Goal: Find contact information: Find contact information

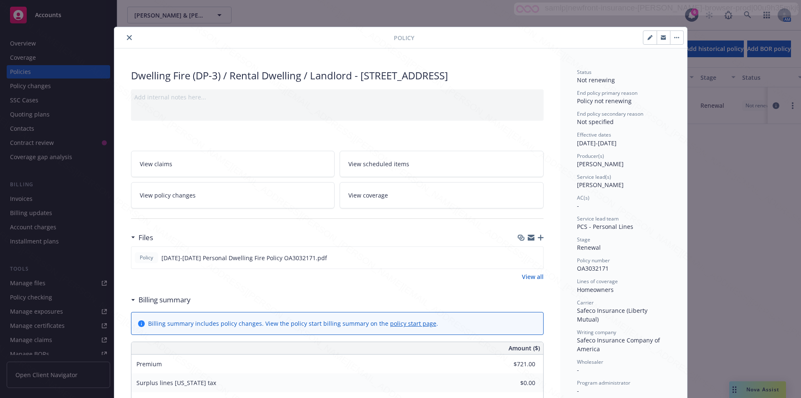
click at [128, 41] on button "close" at bounding box center [129, 38] width 10 height 10
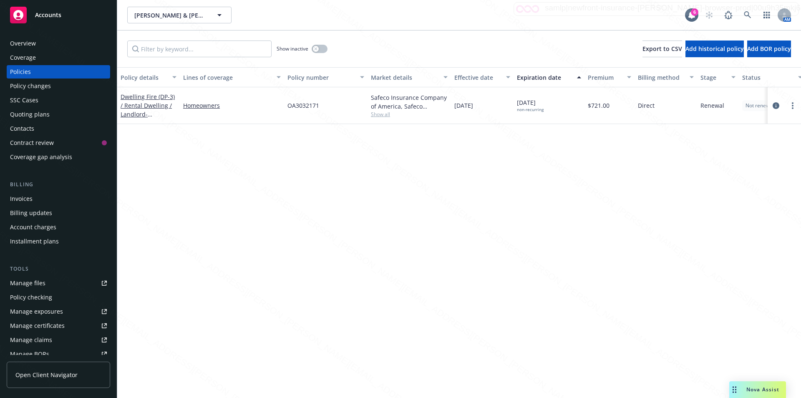
click at [31, 43] on div "Overview" at bounding box center [23, 43] width 26 height 13
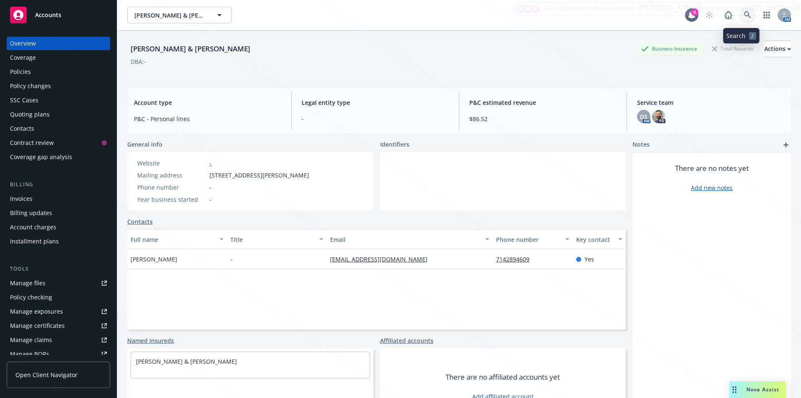
click at [744, 12] on icon at bounding box center [747, 14] width 7 height 7
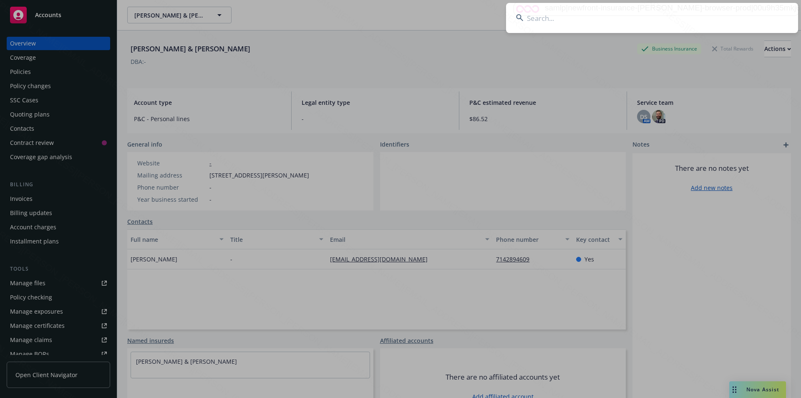
click at [594, 15] on input at bounding box center [652, 18] width 292 height 30
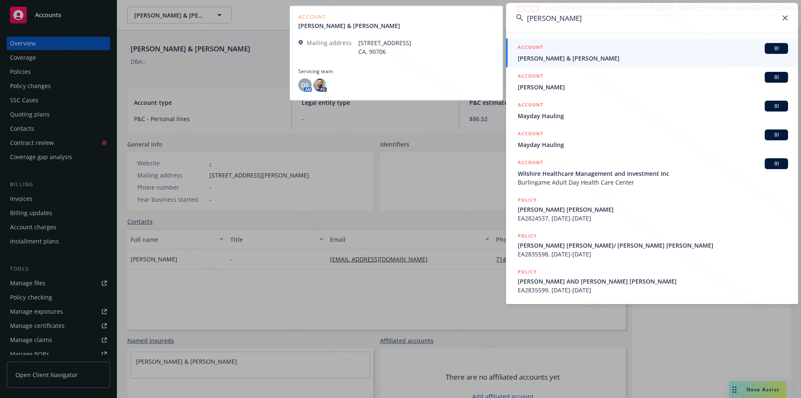
type input "[PERSON_NAME]"
click at [556, 60] on span "[PERSON_NAME] & [PERSON_NAME]" at bounding box center [653, 58] width 270 height 9
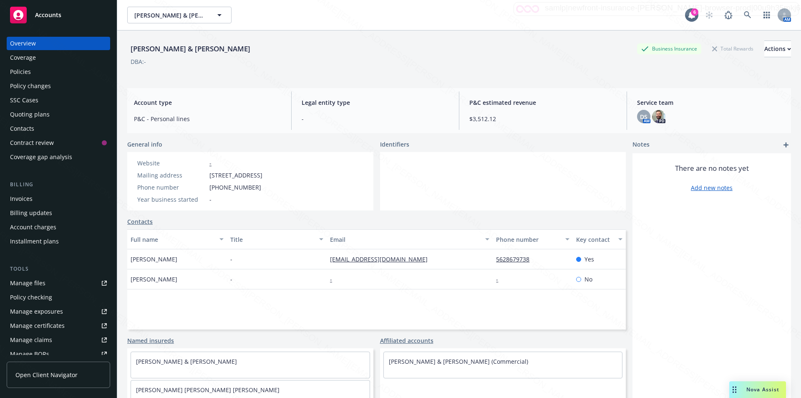
click at [26, 43] on div "Overview" at bounding box center [23, 43] width 26 height 13
drag, startPoint x: 325, startPoint y: 259, endPoint x: 375, endPoint y: 259, distance: 49.7
click at [379, 260] on div "[EMAIL_ADDRESS][DOMAIN_NAME] [PERSON_NAME] Address [STREET_ADDRESS] Website - C…" at bounding box center [410, 259] width 166 height 20
copy link "[EMAIL_ADDRESS][DOMAIN_NAME]"
